Goal: Register for event/course: Sign up to attend an event or enroll in a course

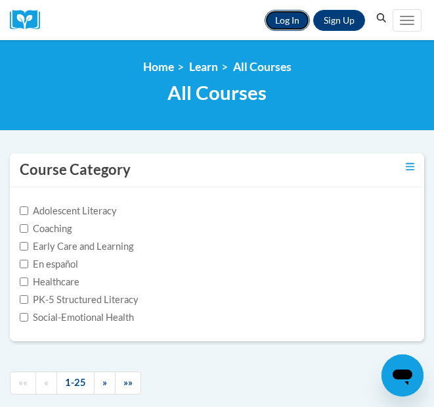
click at [283, 30] on link "Log In" at bounding box center [287, 20] width 45 height 21
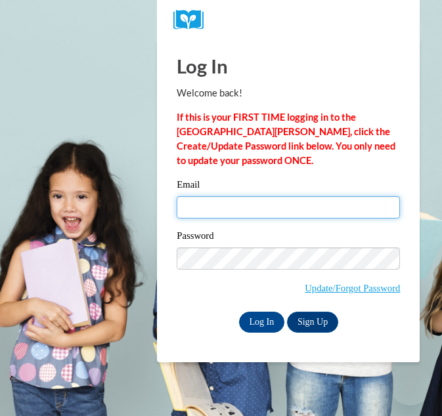
type input "mtaylor491@ivytech.edu"
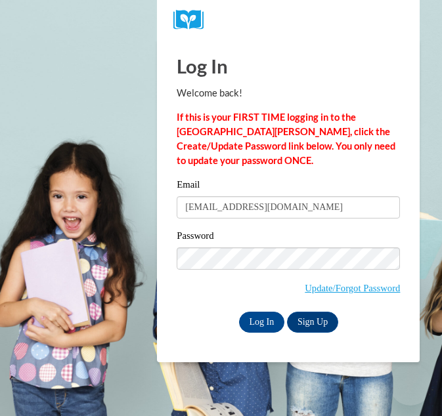
click at [254, 202] on input "mtaylor491@ivytech.edu" at bounding box center [288, 207] width 223 height 22
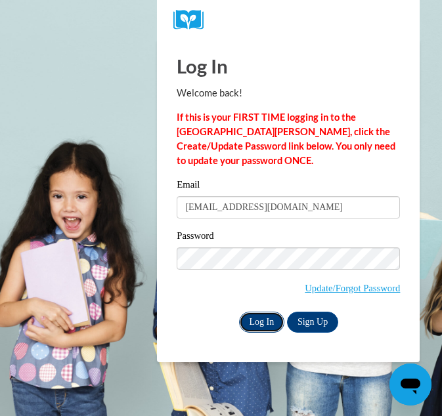
click at [262, 318] on input "Log In" at bounding box center [262, 322] width 46 height 21
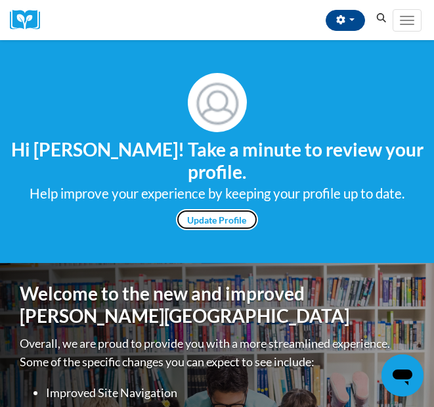
click at [223, 218] on link "Update Profile" at bounding box center [217, 219] width 82 height 21
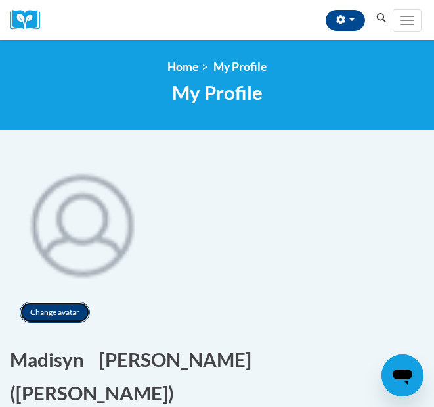
click at [75, 304] on button "Change avatar" at bounding box center [55, 312] width 70 height 21
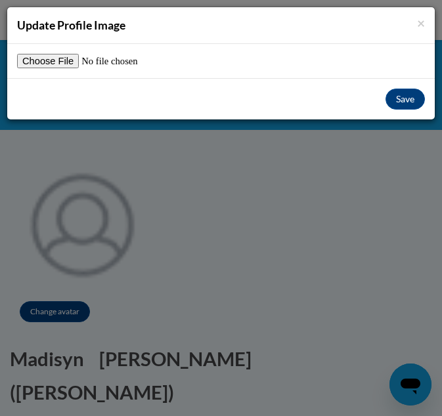
click at [127, 176] on div "× Update Profile Image Save" at bounding box center [221, 208] width 442 height 416
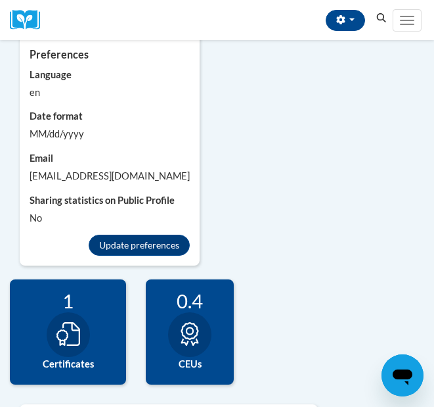
scroll to position [1182, 0]
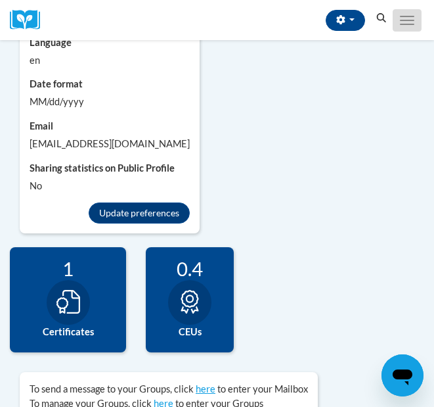
click at [404, 18] on button "Toggle navigation" at bounding box center [407, 20] width 29 height 22
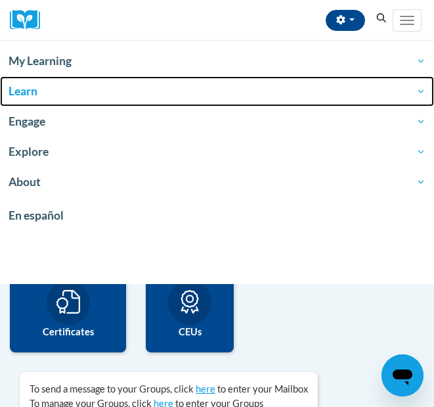
click at [74, 83] on span "Learn" at bounding box center [217, 91] width 417 height 16
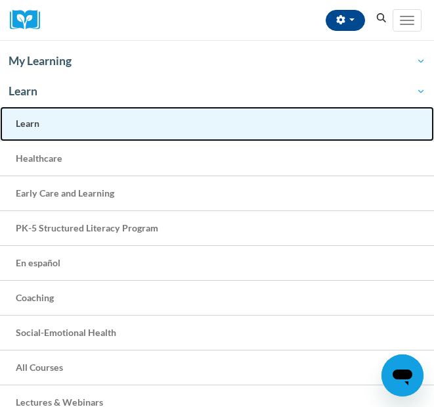
click at [35, 125] on span "Learn" at bounding box center [28, 123] width 24 height 11
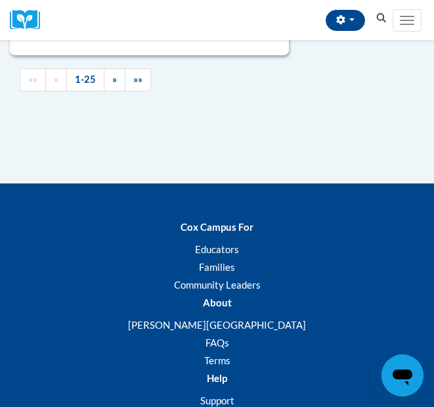
scroll to position [8514, 0]
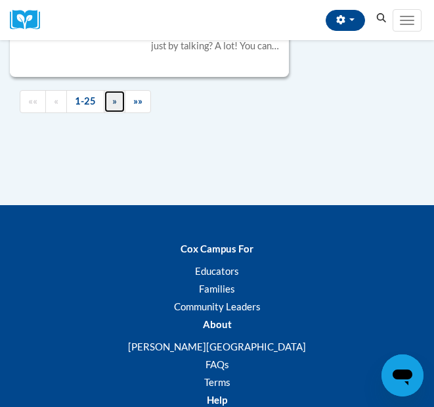
click at [116, 112] on link "»" at bounding box center [115, 101] width 22 height 23
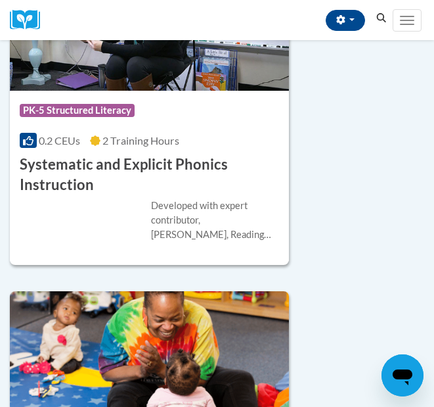
scroll to position [3994, 0]
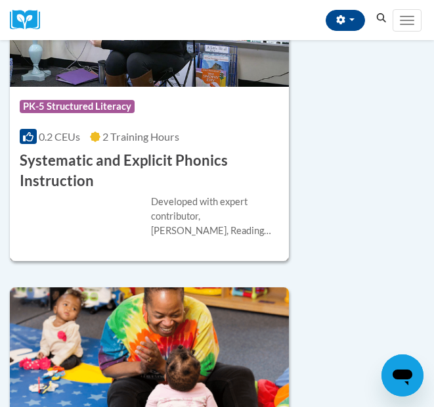
click at [91, 86] on img at bounding box center [149, 20] width 279 height 134
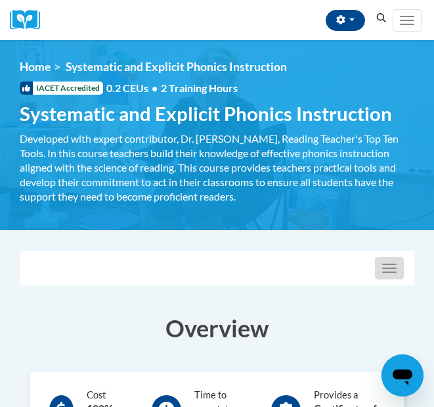
click at [392, 261] on button "Toggle navigation" at bounding box center [389, 268] width 29 height 22
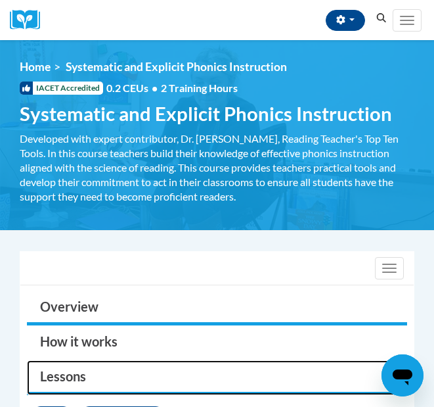
click at [74, 381] on link "Lessons" at bounding box center [217, 377] width 380 height 35
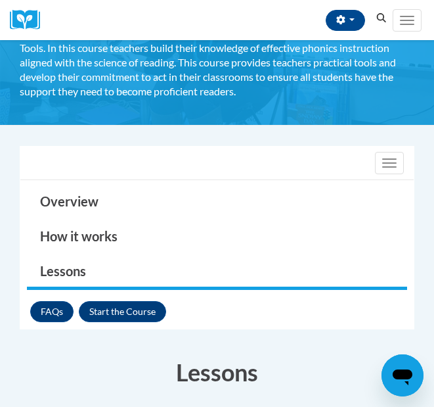
scroll to position [131, 0]
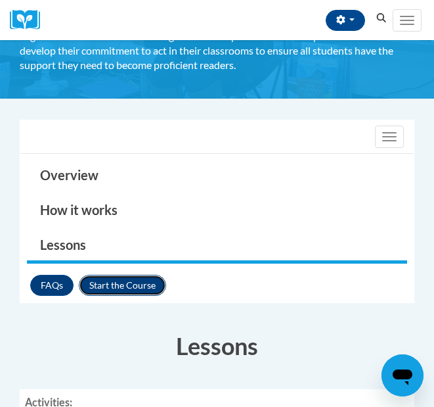
click at [105, 284] on button "Enroll" at bounding box center [122, 285] width 87 height 21
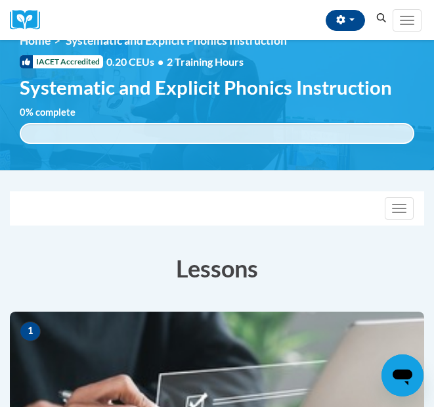
scroll to position [105, 0]
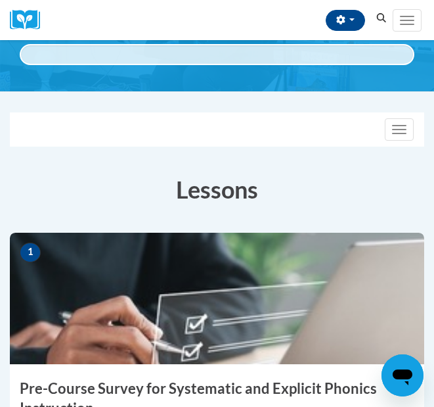
click at [61, 386] on h3 "Pre-Course Survey for Systematic and Explicit Phonics Instruction" at bounding box center [217, 398] width 415 height 41
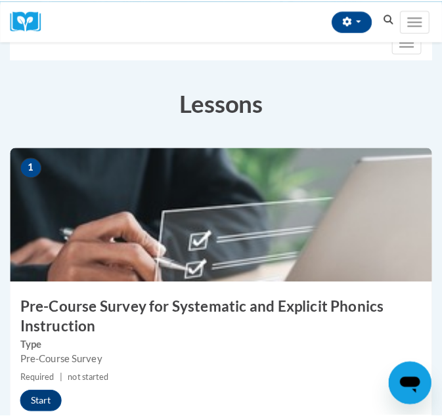
scroll to position [236, 0]
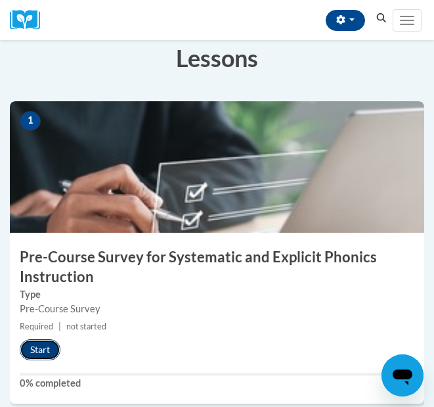
click at [27, 350] on button "Start" at bounding box center [40, 349] width 41 height 21
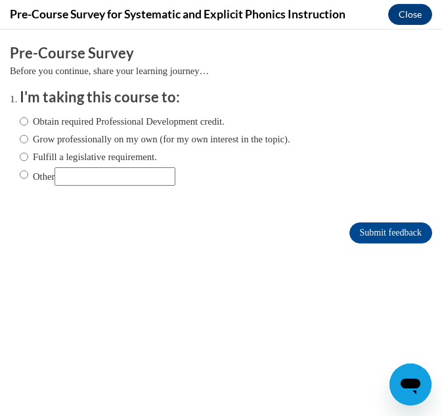
scroll to position [0, 0]
click at [157, 119] on label "Obtain required Professional Development credit." at bounding box center [122, 121] width 205 height 14
click at [28, 119] on input "Obtain required Professional Development credit." at bounding box center [24, 121] width 9 height 14
radio input "true"
click at [350, 227] on input "Submit feedback" at bounding box center [390, 233] width 83 height 21
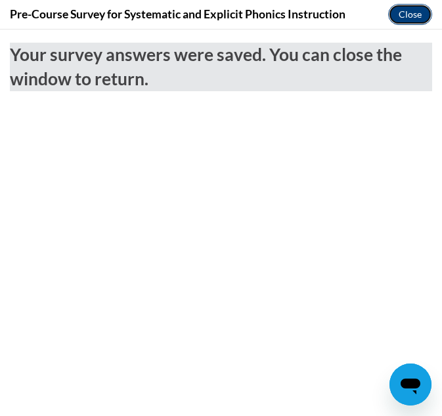
click at [410, 23] on button "Close" at bounding box center [410, 14] width 44 height 21
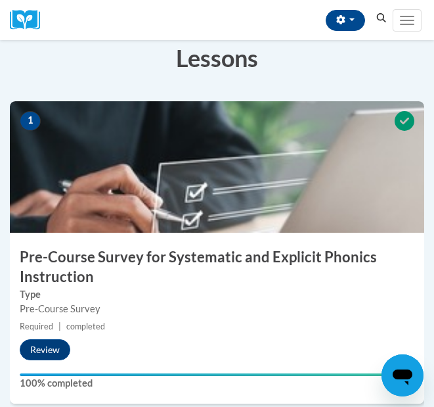
click at [332, 62] on h3 "Lessons" at bounding box center [217, 57] width 415 height 33
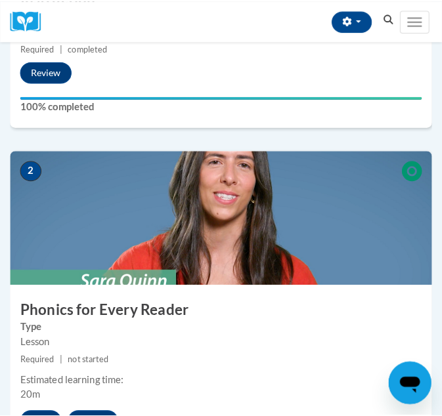
scroll to position [604, 0]
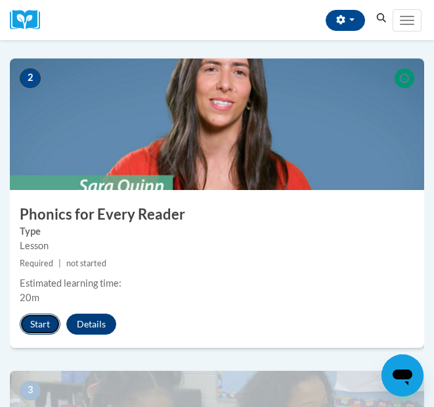
click at [54, 318] on button "Start" at bounding box center [40, 323] width 41 height 21
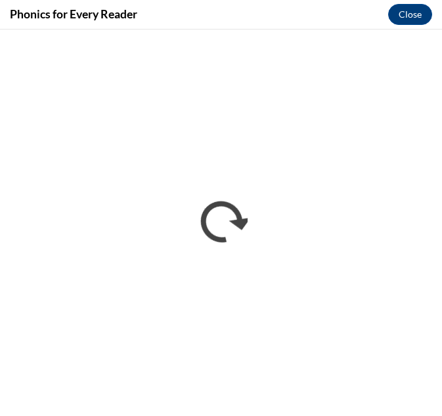
scroll to position [0, 0]
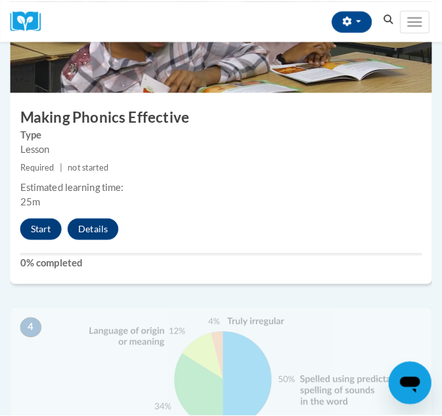
scroll to position [1051, 0]
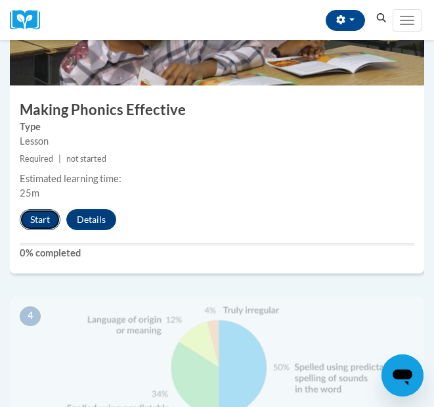
click at [37, 218] on button "Start" at bounding box center [40, 219] width 41 height 21
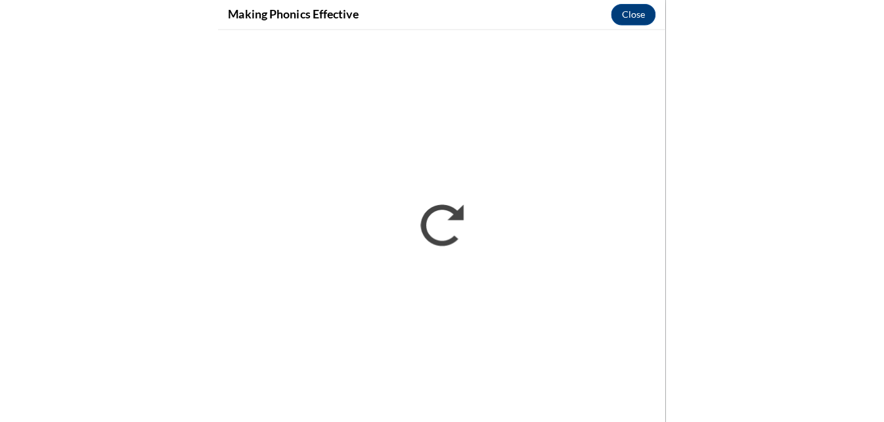
scroll to position [0, 0]
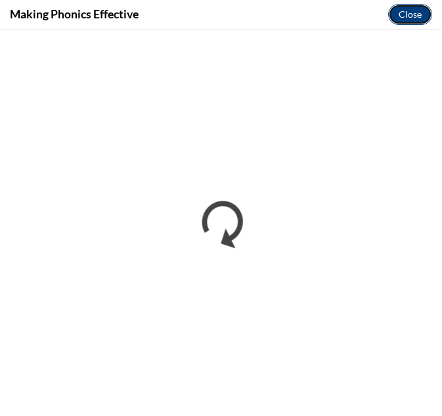
click at [413, 8] on button "Close" at bounding box center [410, 14] width 44 height 21
